Goal: Check status

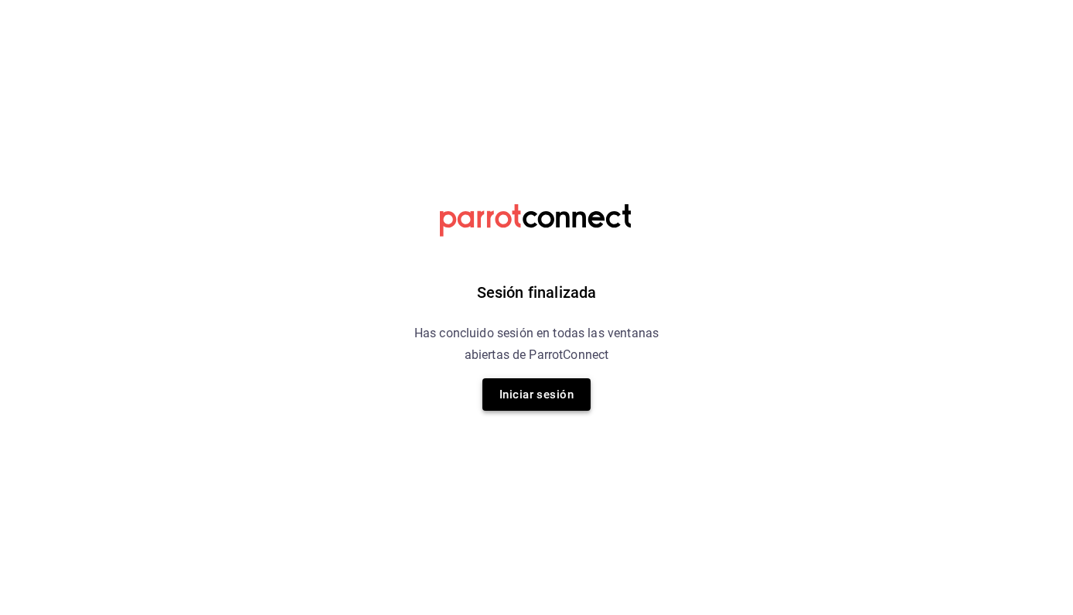
click at [536, 380] on button "Iniciar sesión" at bounding box center [536, 394] width 108 height 32
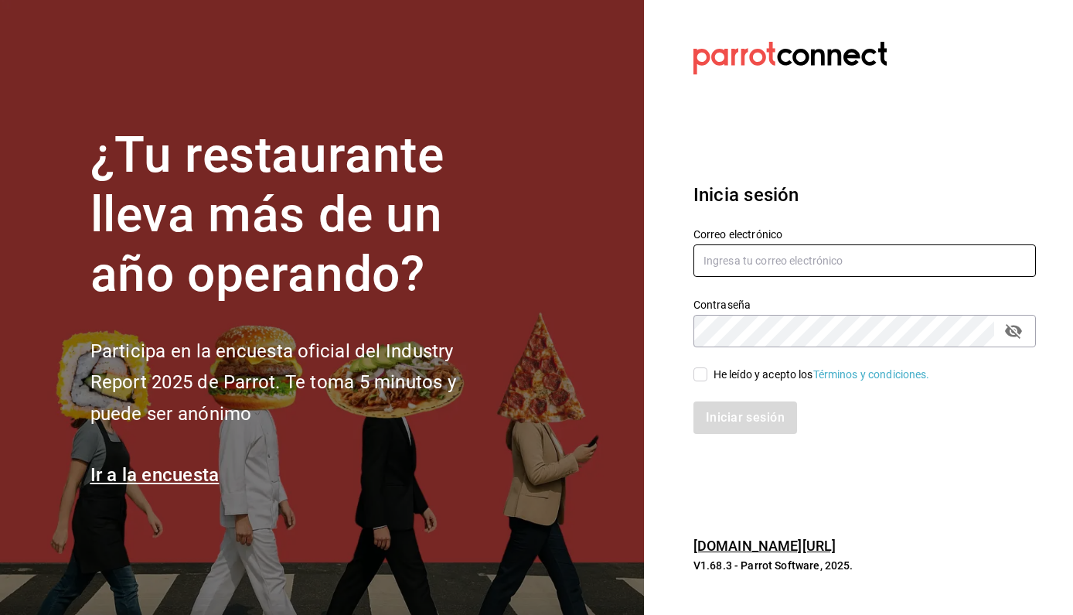
type input "[PERSON_NAME][EMAIL_ADDRESS][DOMAIN_NAME]"
click at [1021, 322] on icon "passwordField" at bounding box center [1013, 331] width 19 height 19
click at [696, 373] on input "He leído y acepto los Términos y condiciones." at bounding box center [700, 374] width 14 height 14
checkbox input "true"
click at [722, 414] on button "Iniciar sesión" at bounding box center [745, 417] width 105 height 32
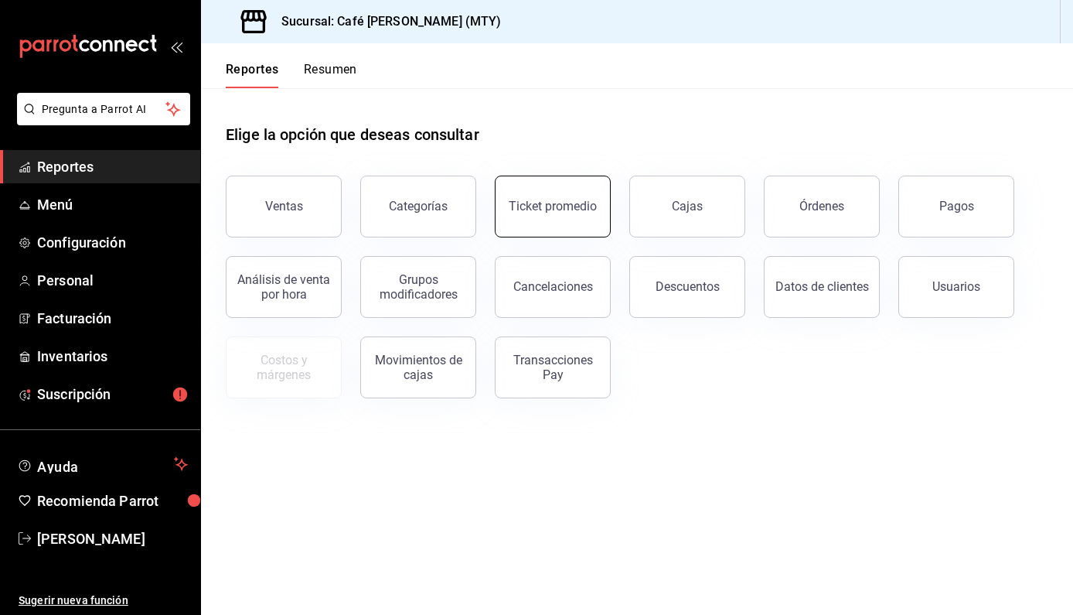
click at [553, 213] on div "Ticket promedio" at bounding box center [553, 206] width 88 height 15
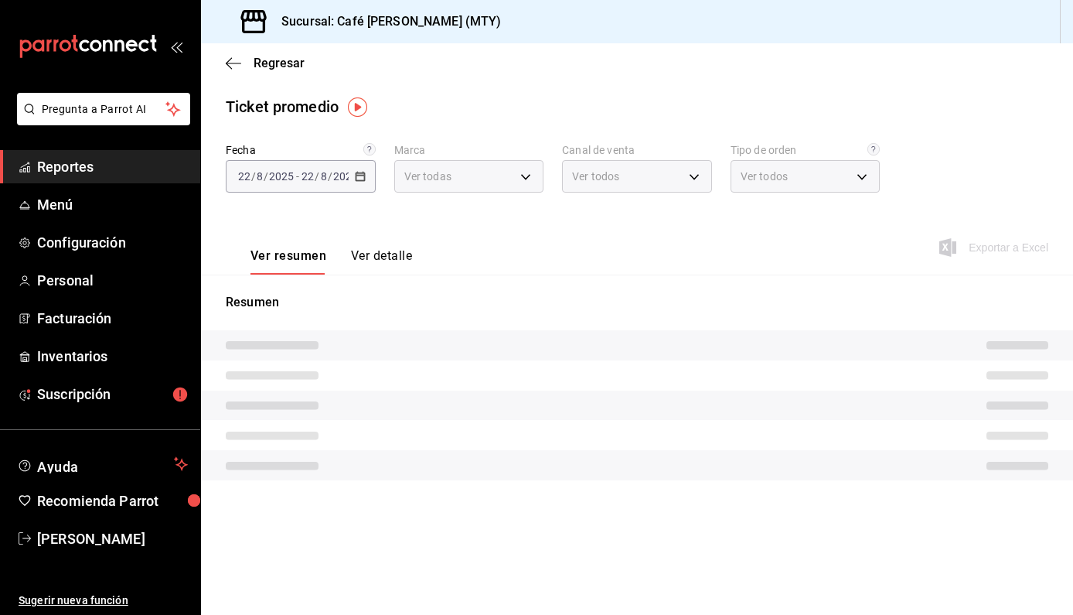
type input "7812686b-5ddd-4501-bfd1-37e6ef41c362"
type input "PARROT,UBER_EATS,RAPPI,DIDI_FOOD,ONLINE"
type input "59da3ba6-a25e-42b3-a0a6-27f7bce732ba,b60ff667-8d3e-46f9-b509-6d6b4a55950a,EXTER…"
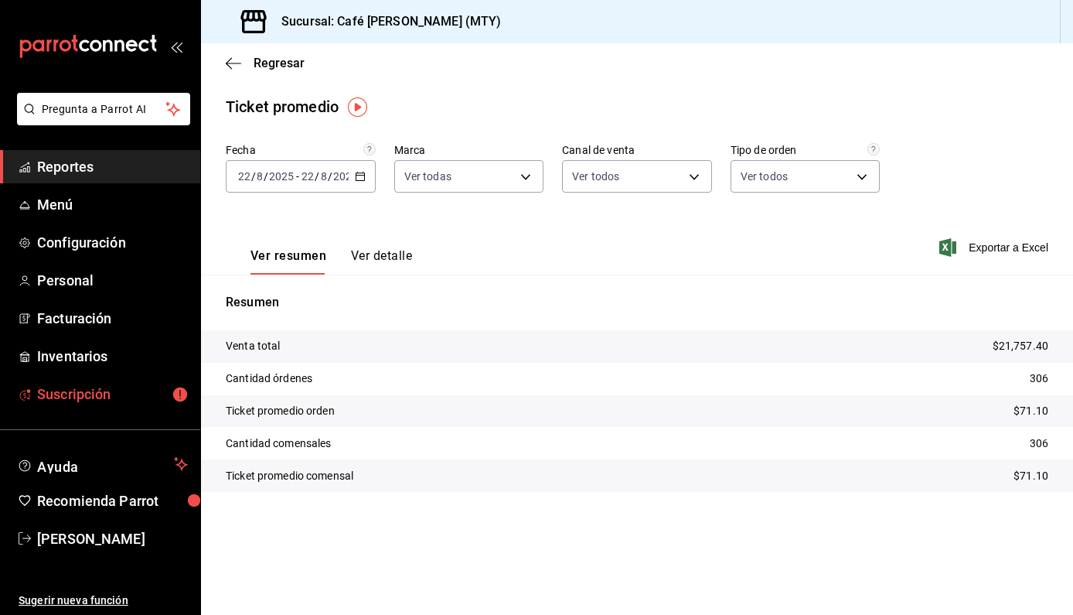
click at [178, 393] on icon "mailbox folders" at bounding box center [180, 393] width 14 height 14
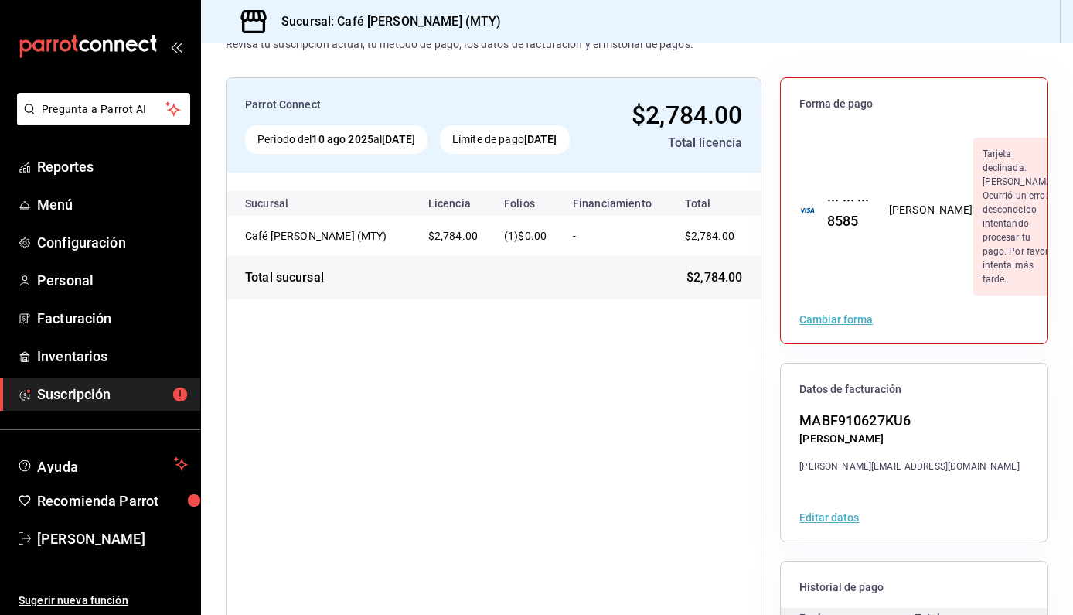
scroll to position [53, 0]
